Goal: Task Accomplishment & Management: Use online tool/utility

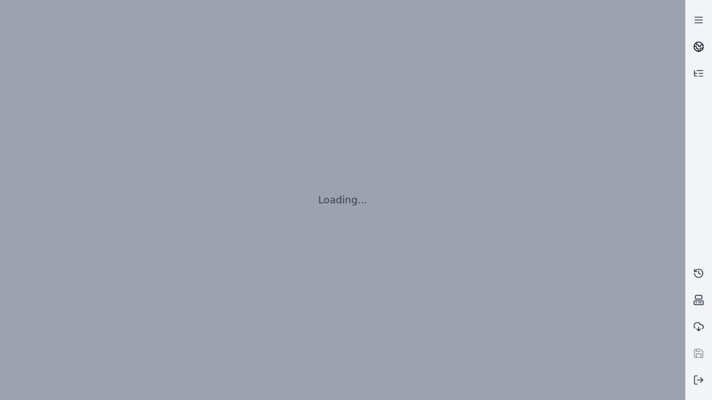
click at [698, 47] on icon at bounding box center [699, 45] width 7 height 4
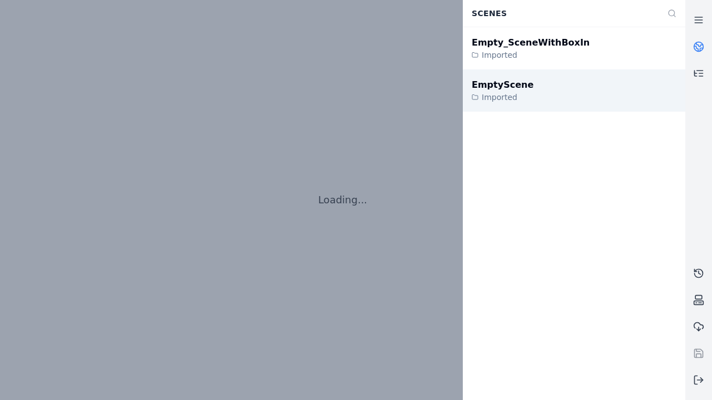
click at [496, 85] on div "EmptyScene" at bounding box center [502, 84] width 62 height 13
